Goal: Task Accomplishment & Management: Use online tool/utility

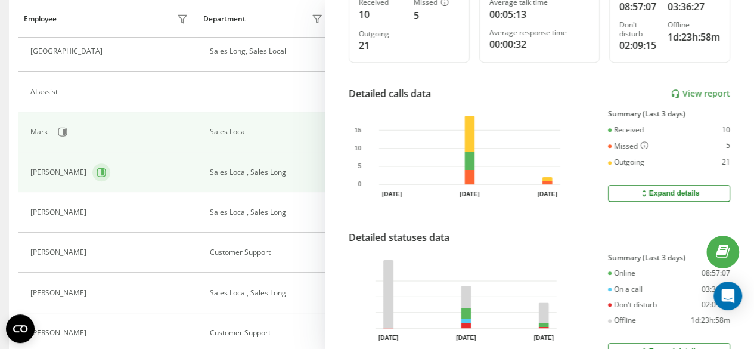
scroll to position [240, 0]
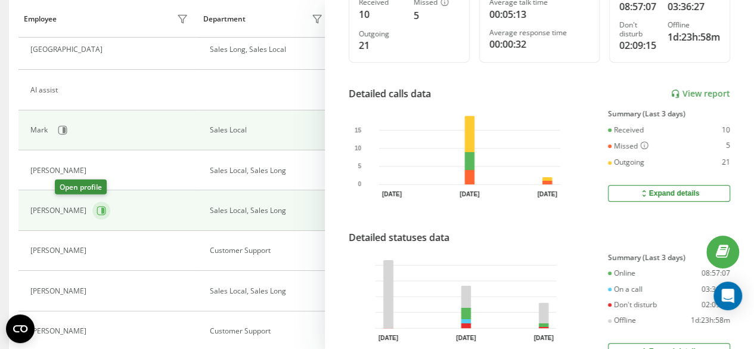
click at [97, 206] on icon at bounding box center [102, 211] width 10 height 10
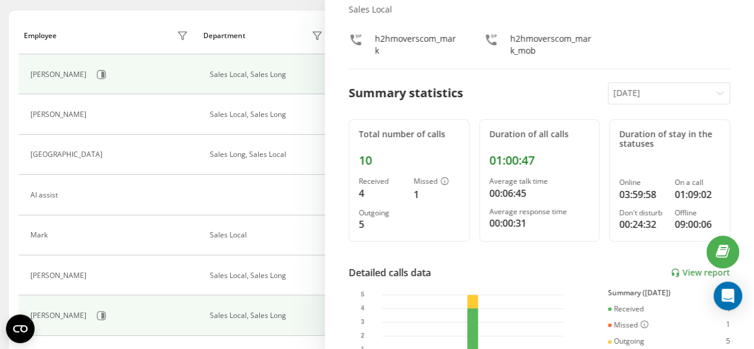
scroll to position [61, 0]
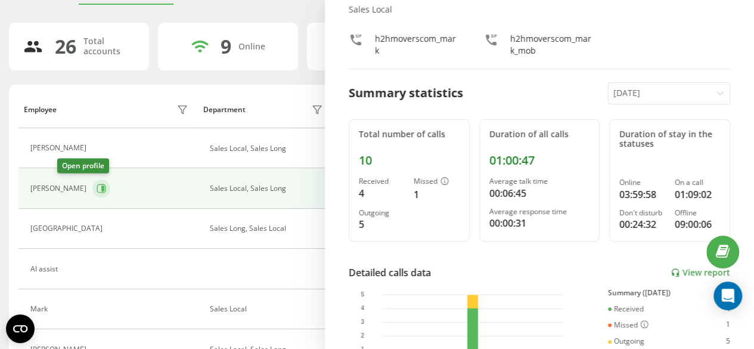
click at [97, 187] on icon at bounding box center [102, 189] width 10 height 10
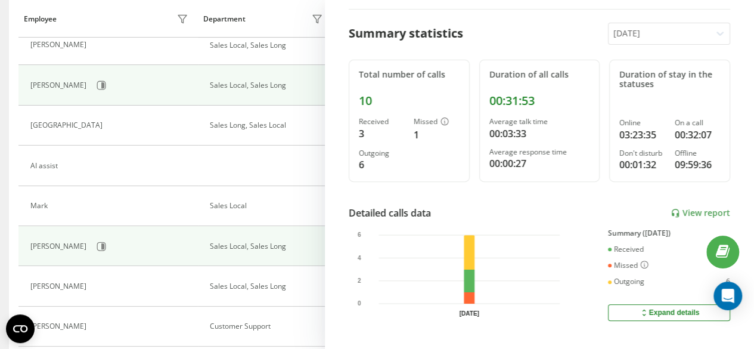
scroll to position [181, 0]
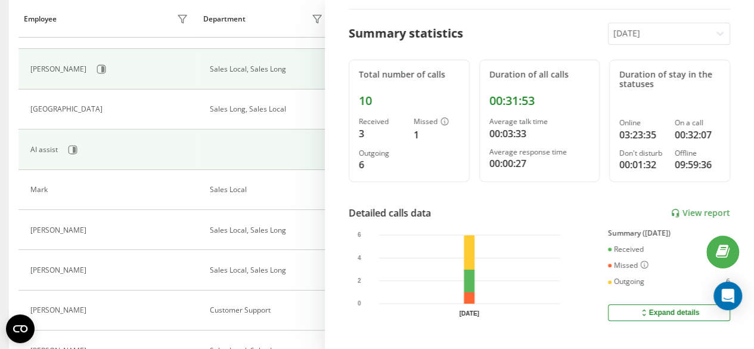
click at [92, 155] on div "AI assist" at bounding box center [110, 150] width 161 height 20
click at [78, 153] on button at bounding box center [73, 150] width 18 height 18
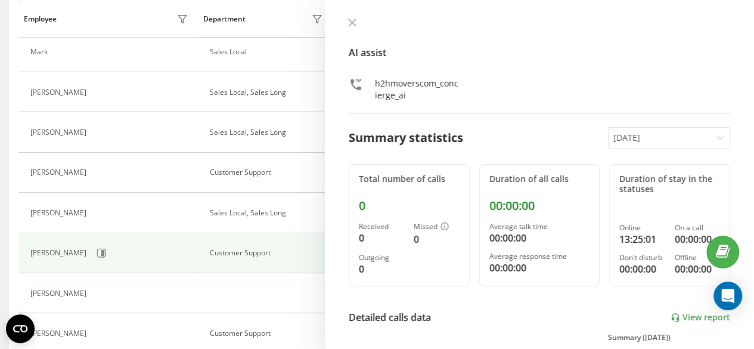
scroll to position [360, 0]
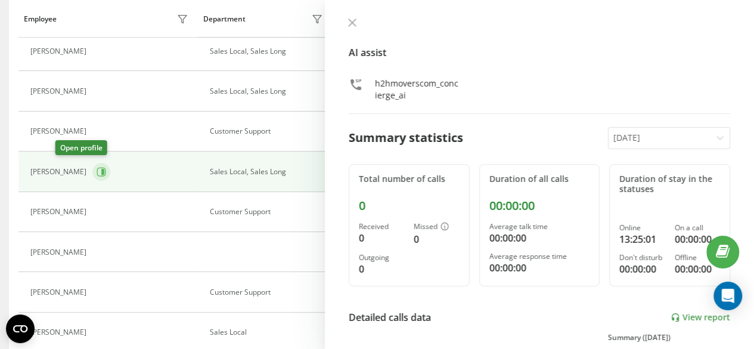
click at [92, 171] on button at bounding box center [101, 172] width 18 height 18
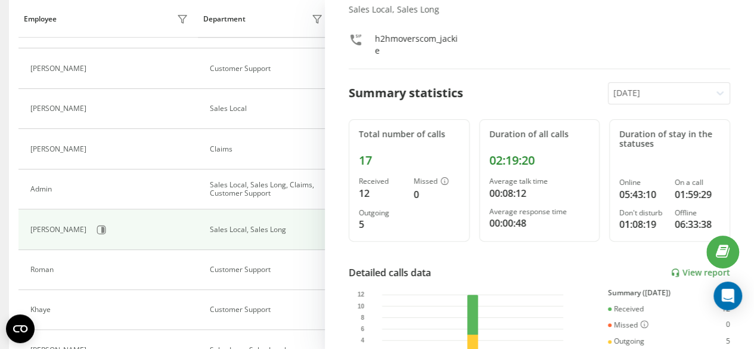
scroll to position [598, 0]
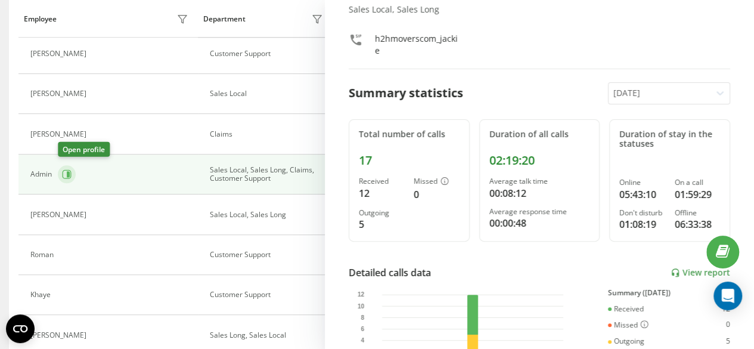
click at [68, 171] on icon at bounding box center [68, 174] width 3 height 6
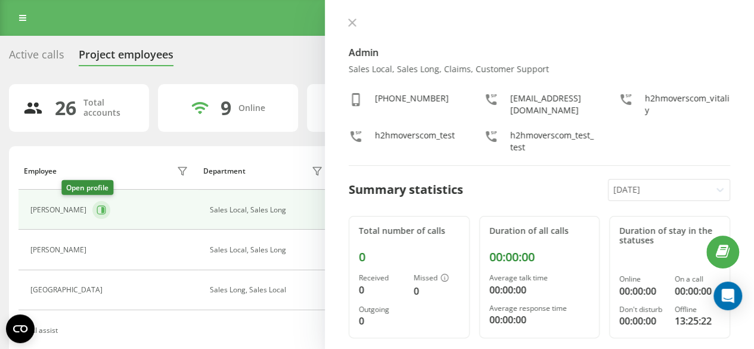
click at [92, 205] on button at bounding box center [101, 210] width 18 height 18
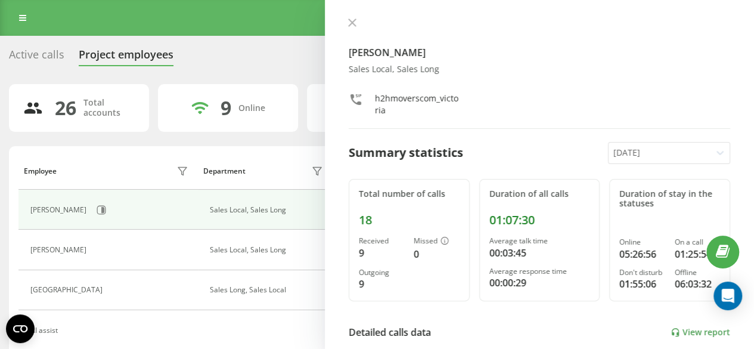
scroll to position [119, 0]
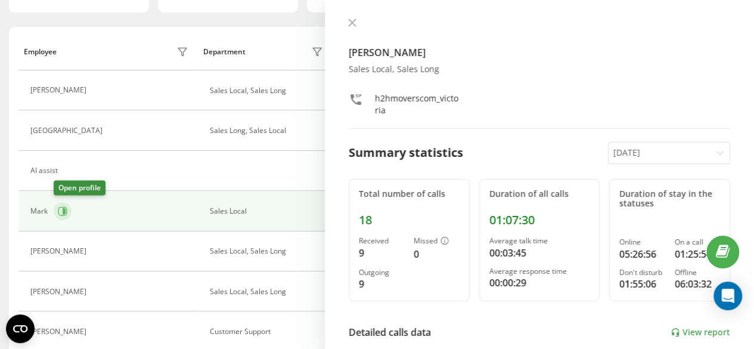
click at [66, 214] on icon at bounding box center [63, 211] width 10 height 10
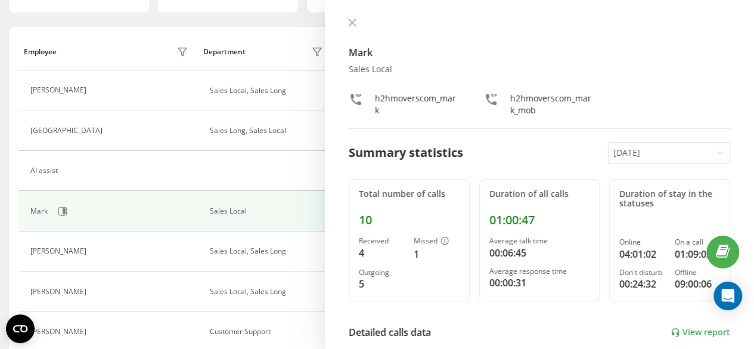
scroll to position [60, 0]
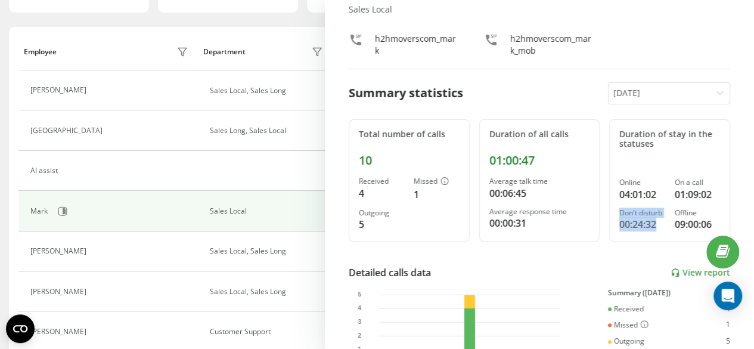
drag, startPoint x: 655, startPoint y: 224, endPoint x: 604, endPoint y: 209, distance: 52.7
click at [610, 209] on div "Duration of stay in the statuses Online 04:01:02 On a call 01:09:02 Don't distu…" at bounding box center [670, 180] width 121 height 123
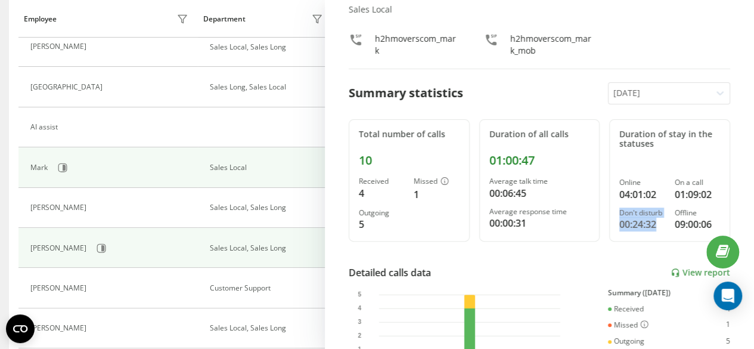
scroll to position [179, 0]
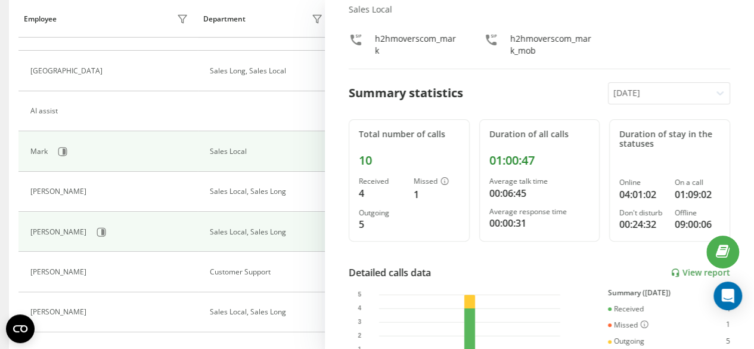
click at [63, 242] on td "[PERSON_NAME]" at bounding box center [108, 232] width 180 height 40
click at [92, 236] on button at bounding box center [101, 232] width 18 height 18
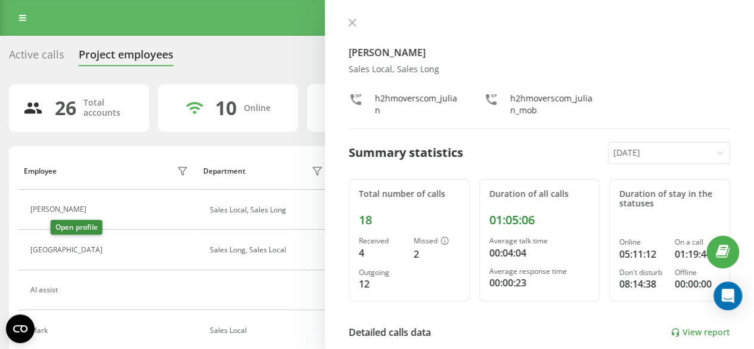
click at [111, 250] on icon at bounding box center [116, 250] width 10 height 10
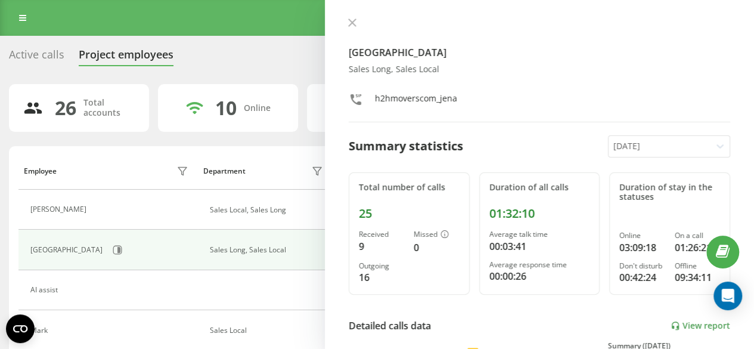
scroll to position [60, 0]
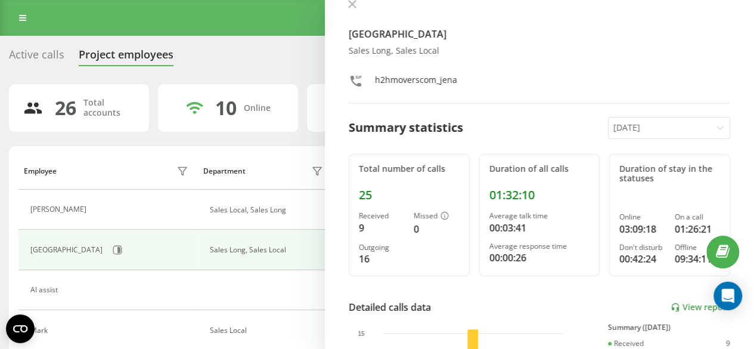
scroll to position [0, 0]
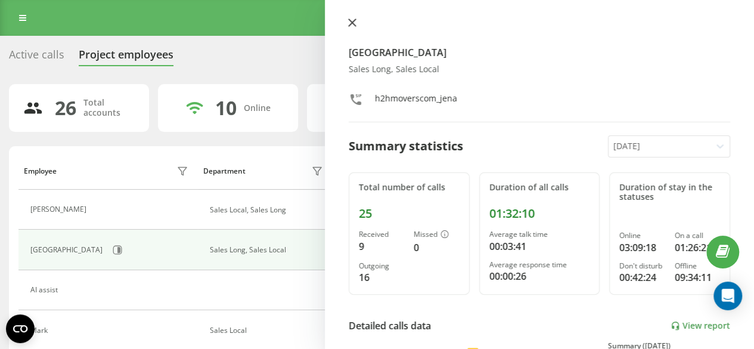
click at [348, 27] on button at bounding box center [353, 23] width 16 height 11
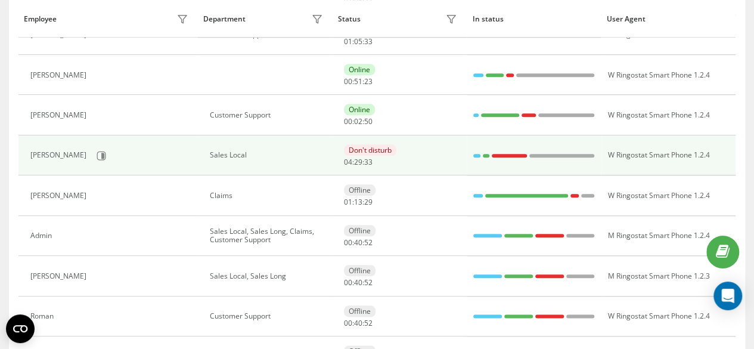
scroll to position [477, 0]
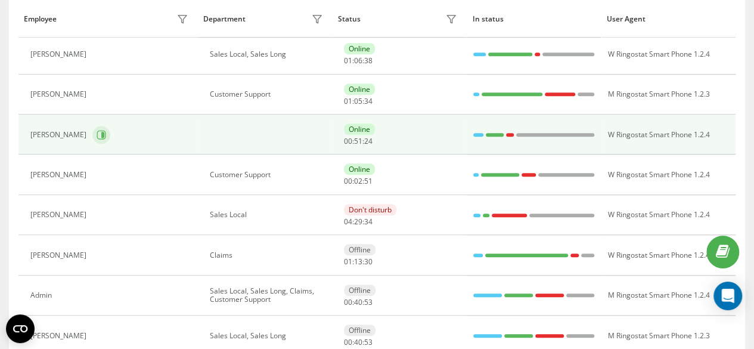
click at [92, 126] on button at bounding box center [101, 135] width 18 height 18
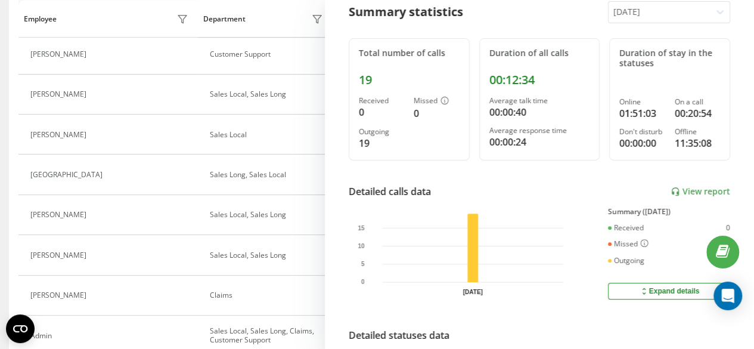
scroll to position [516, 0]
